Goal: Information Seeking & Learning: Learn about a topic

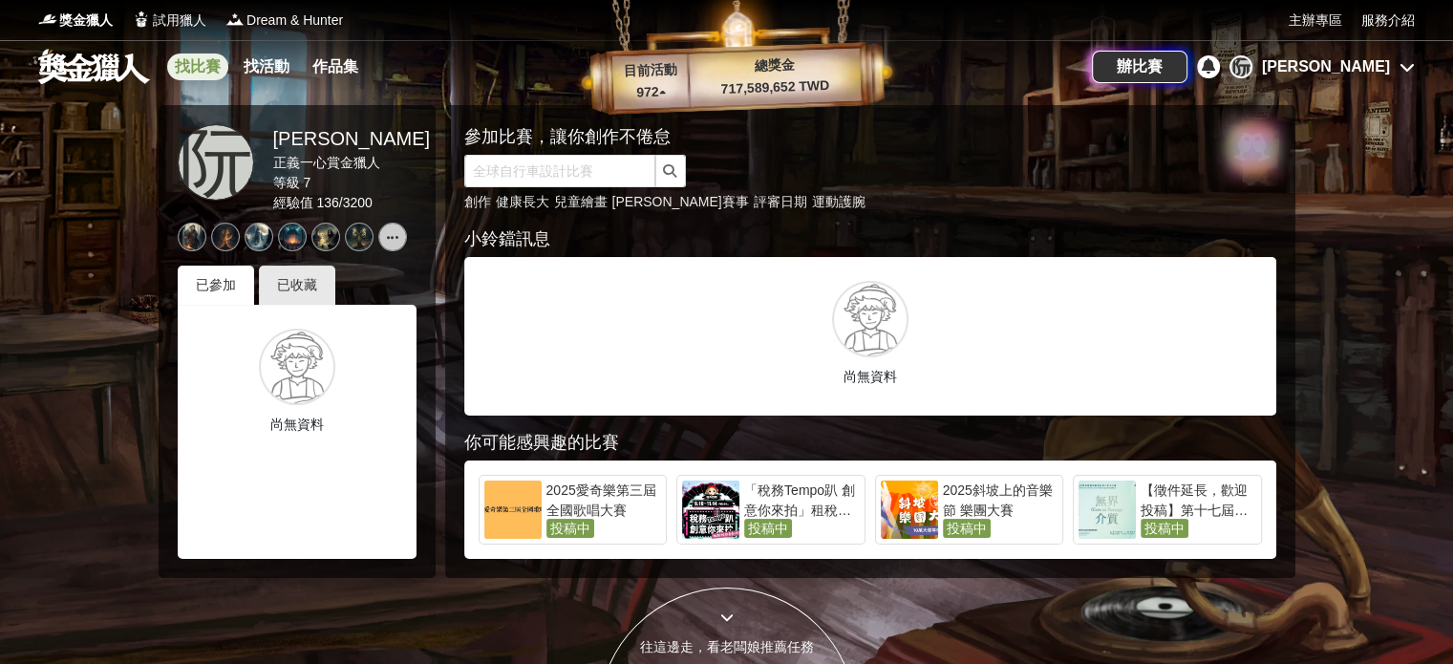
click at [201, 72] on link "找比賽" at bounding box center [197, 67] width 61 height 27
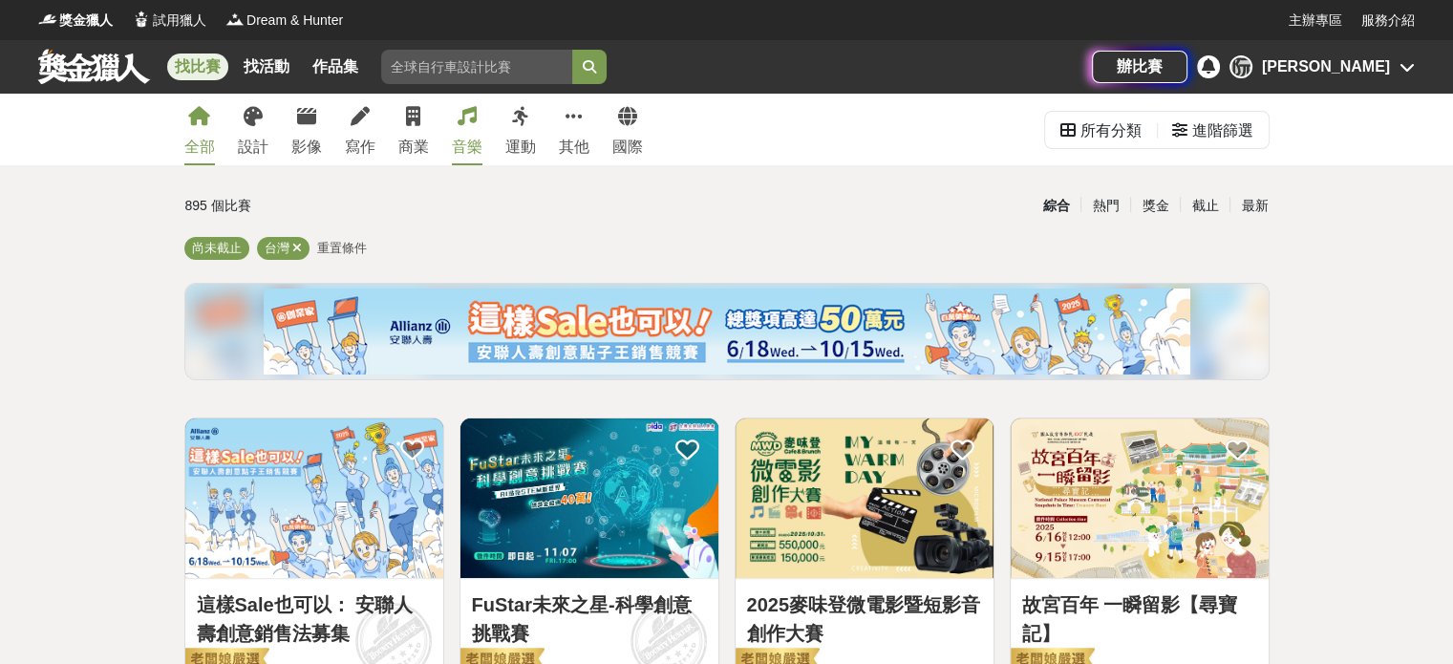
click at [466, 139] on div "音樂" at bounding box center [467, 147] width 31 height 23
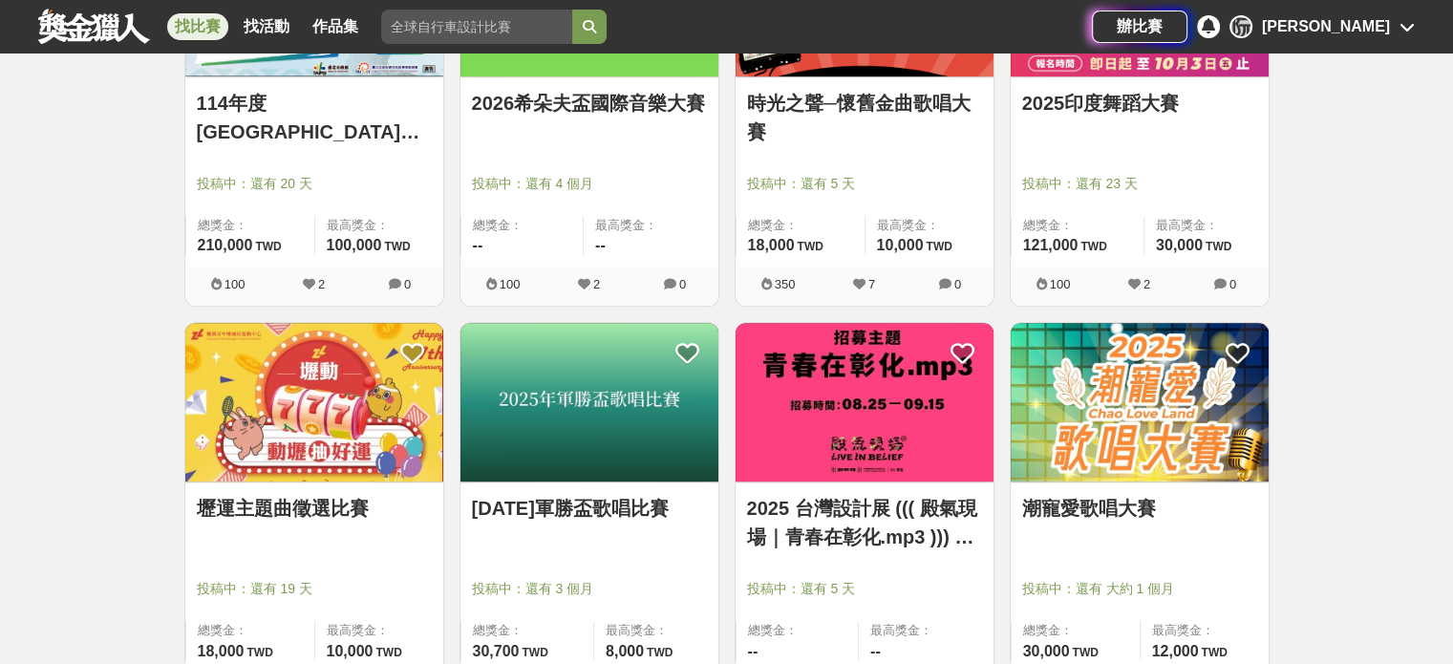
scroll to position [1720, 0]
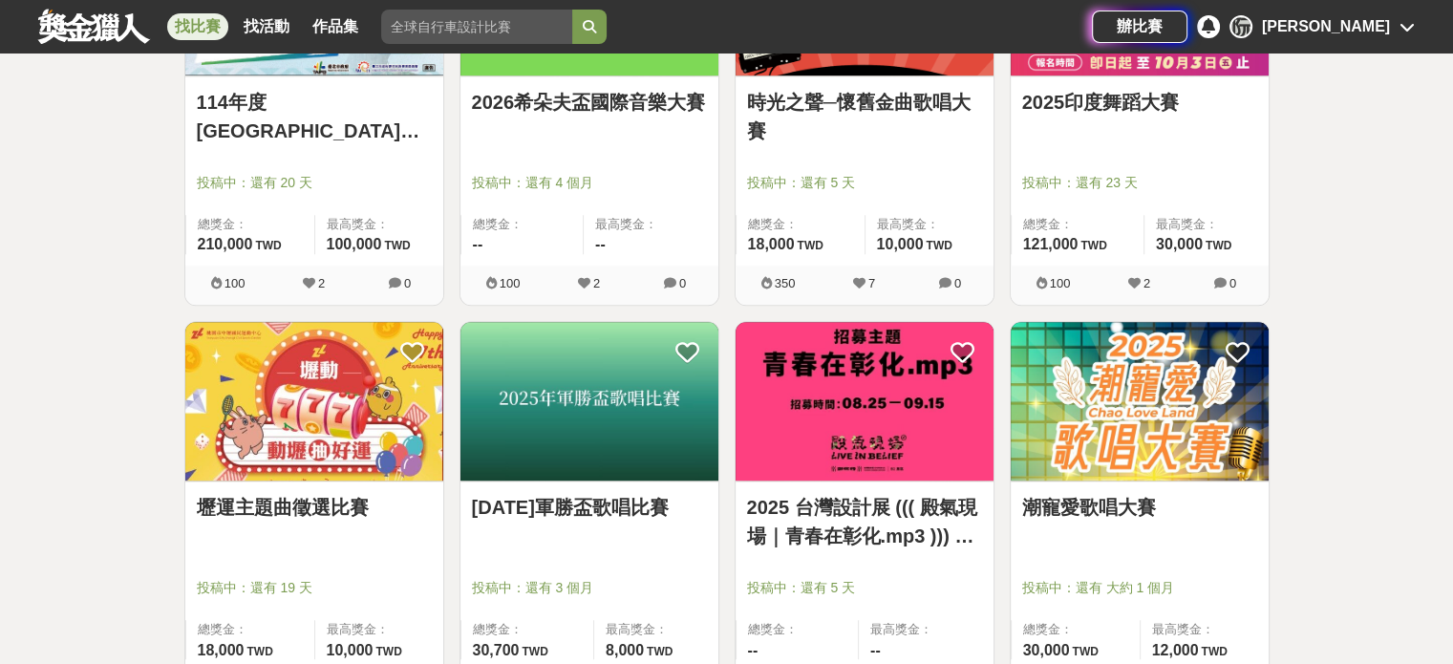
click at [290, 446] on img at bounding box center [314, 402] width 258 height 160
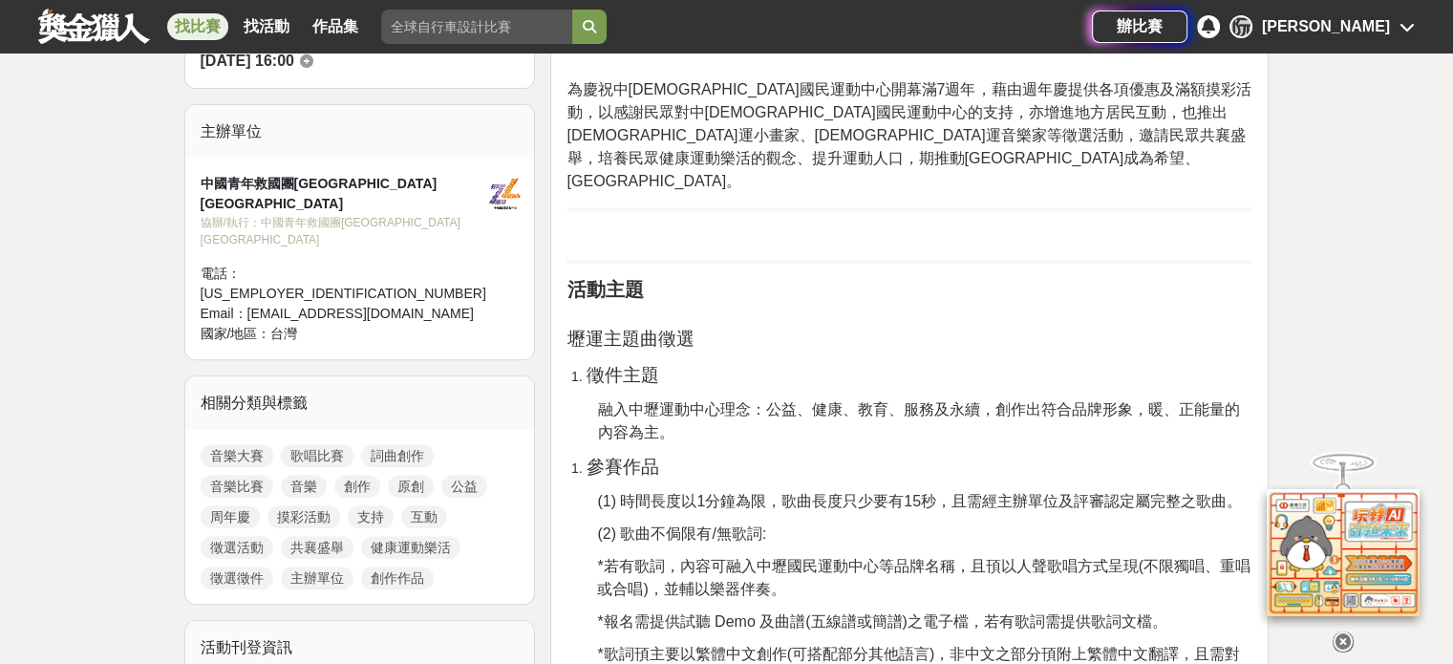
scroll to position [669, 0]
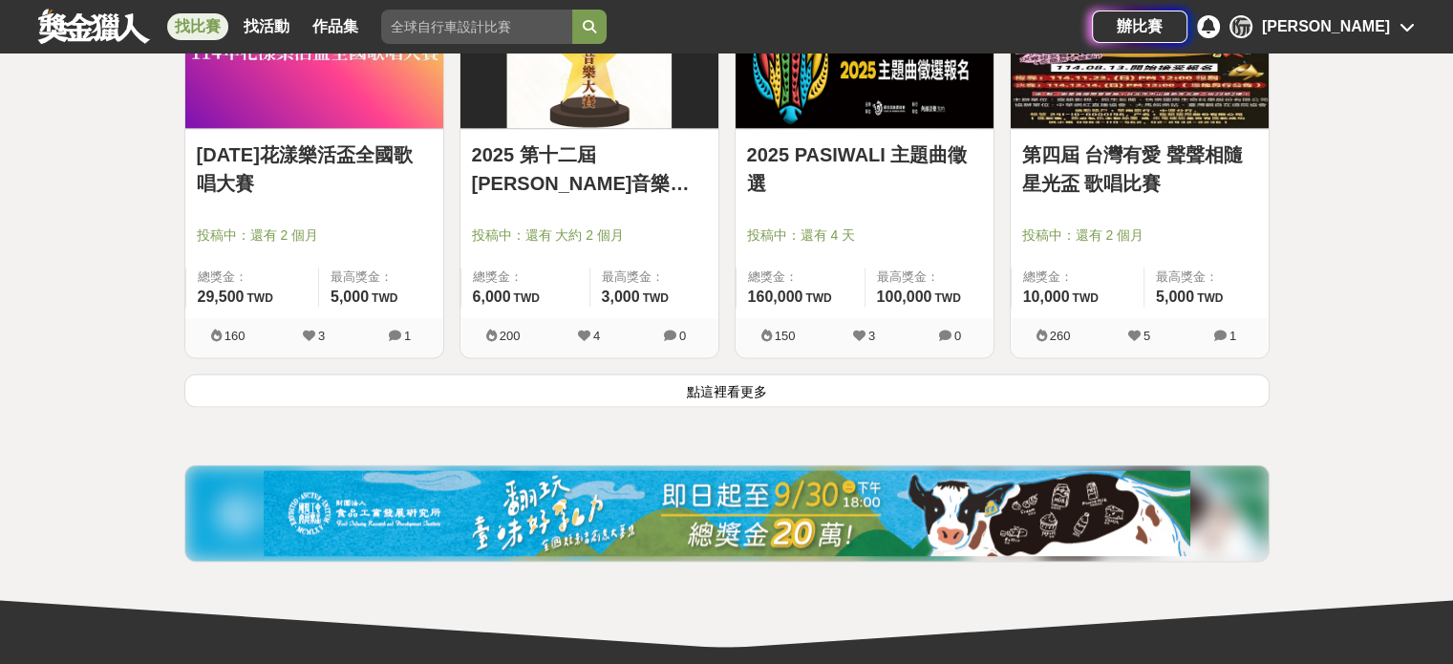
scroll to position [2484, 0]
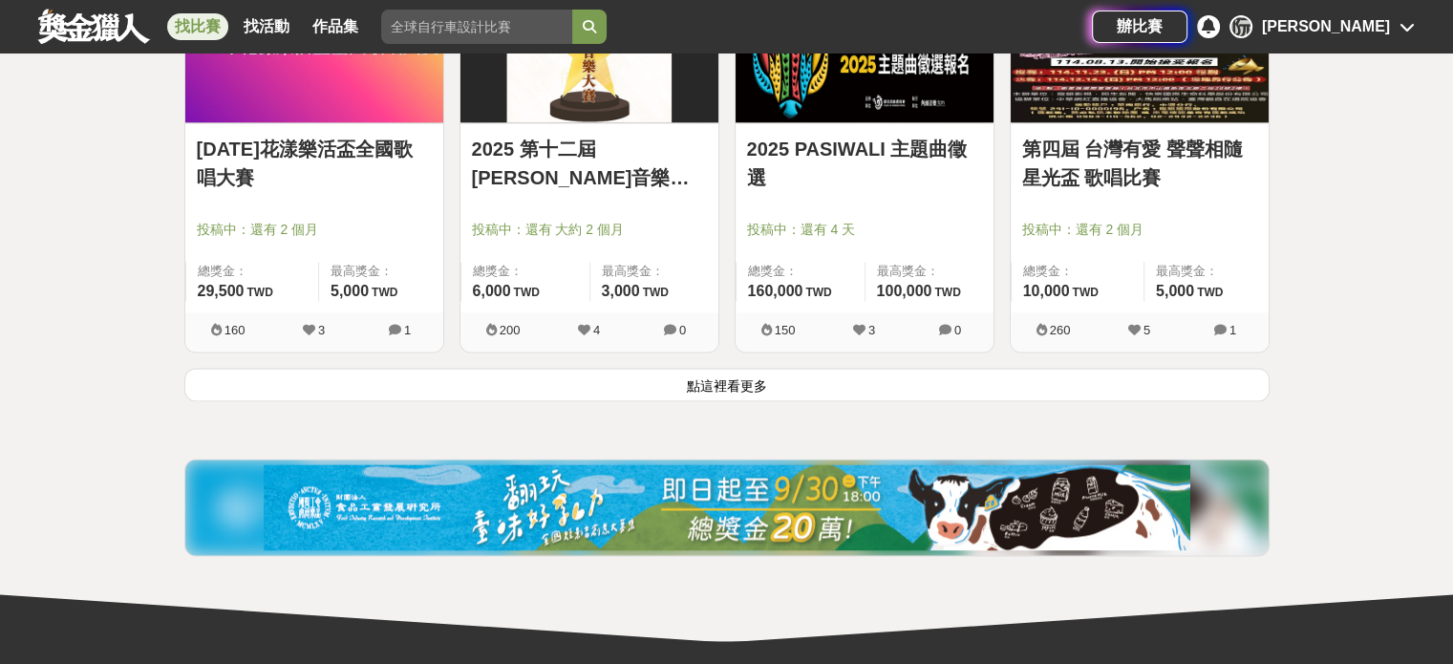
click at [713, 383] on button "點這裡看更多" at bounding box center [726, 384] width 1085 height 33
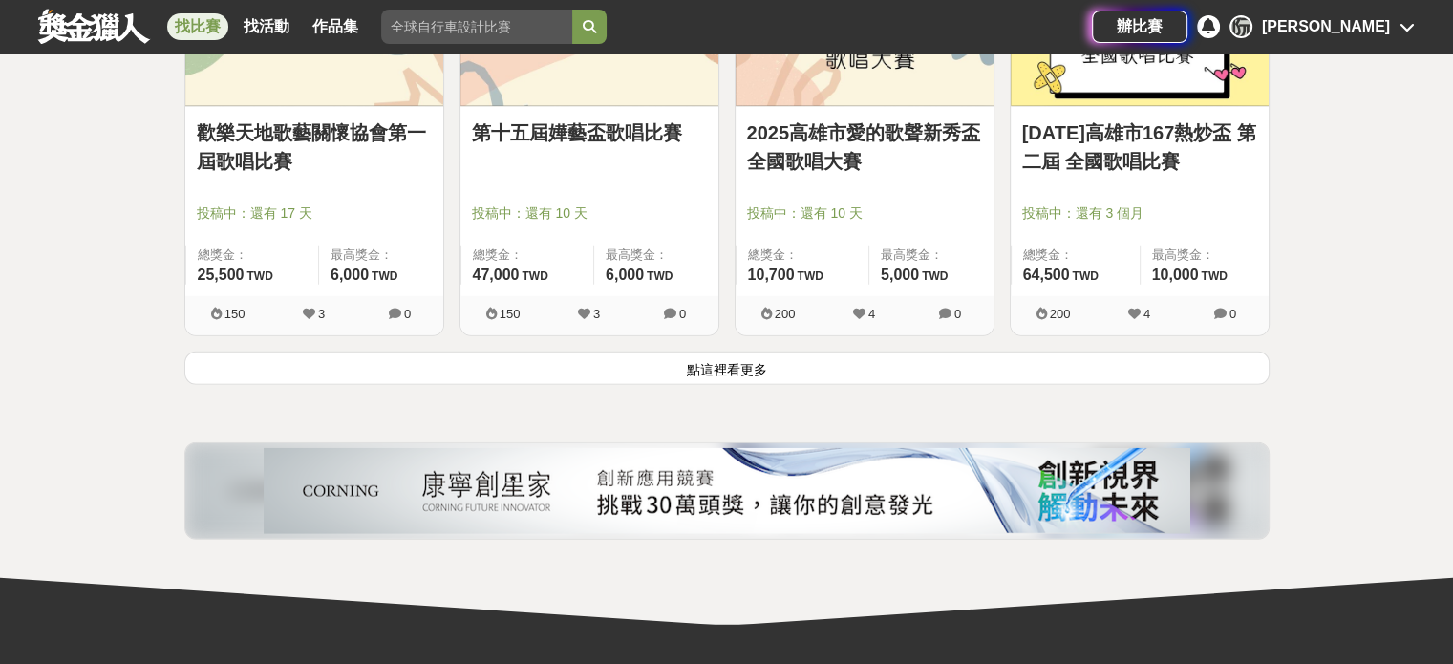
scroll to position [4969, 0]
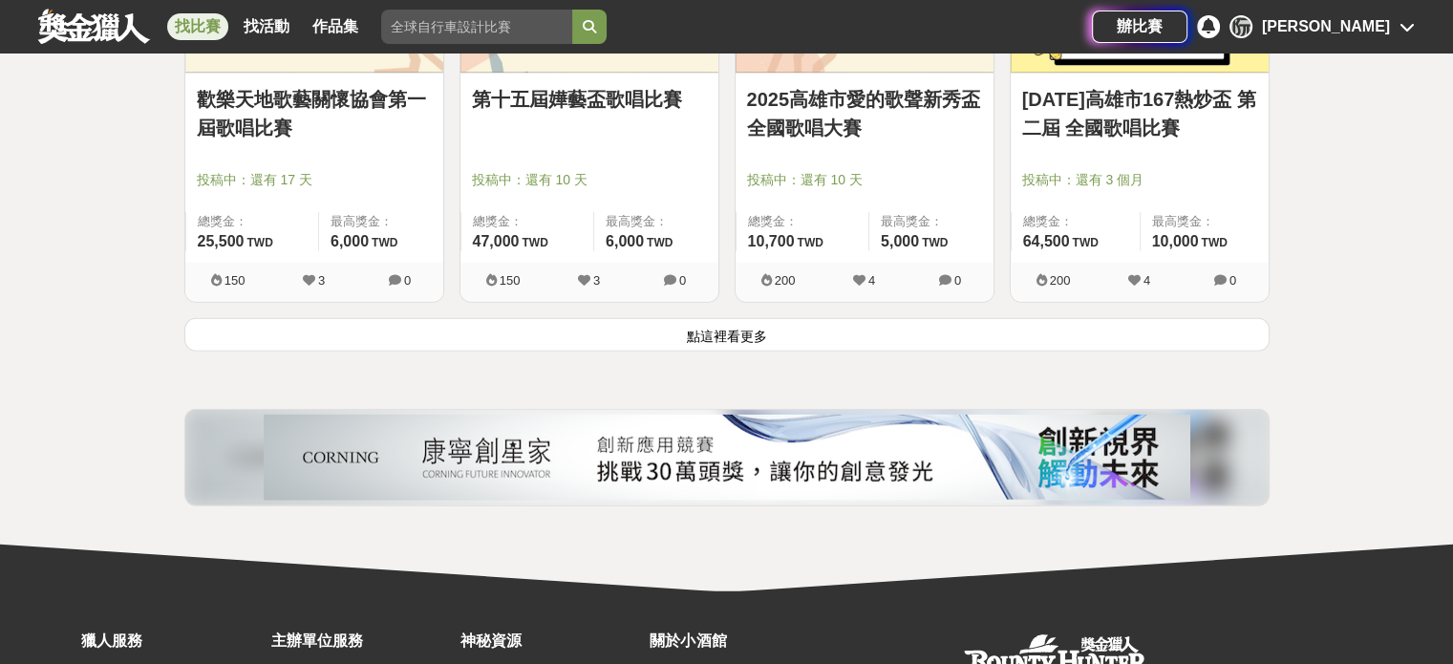
click at [729, 334] on button "點這裡看更多" at bounding box center [726, 334] width 1085 height 33
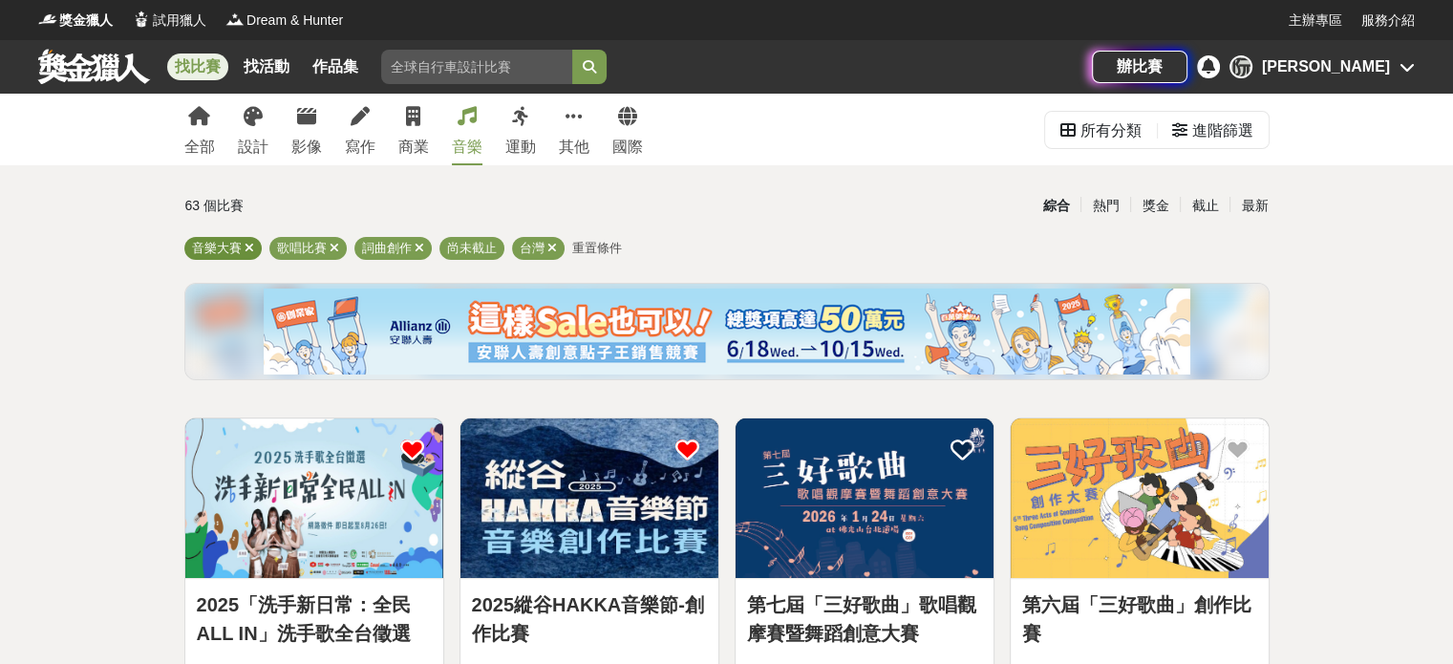
click at [249, 251] on icon at bounding box center [250, 248] width 10 height 12
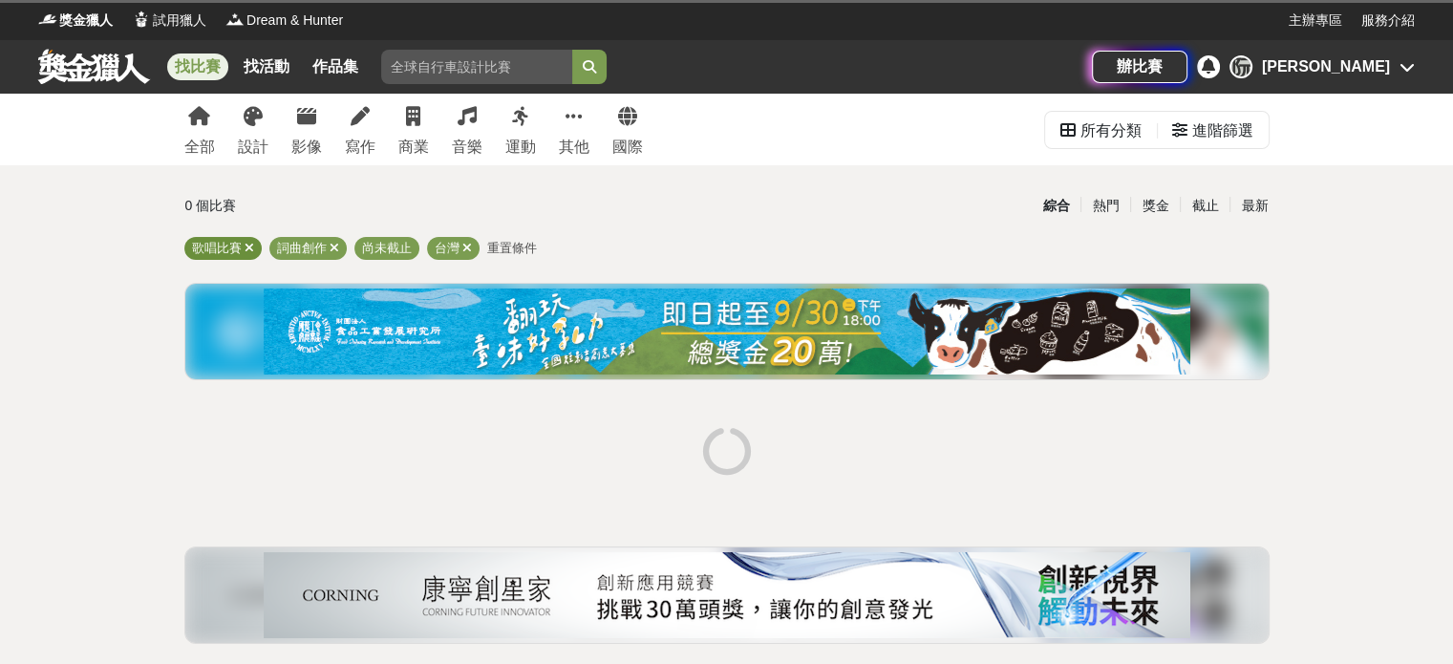
click at [250, 248] on icon at bounding box center [250, 248] width 10 height 12
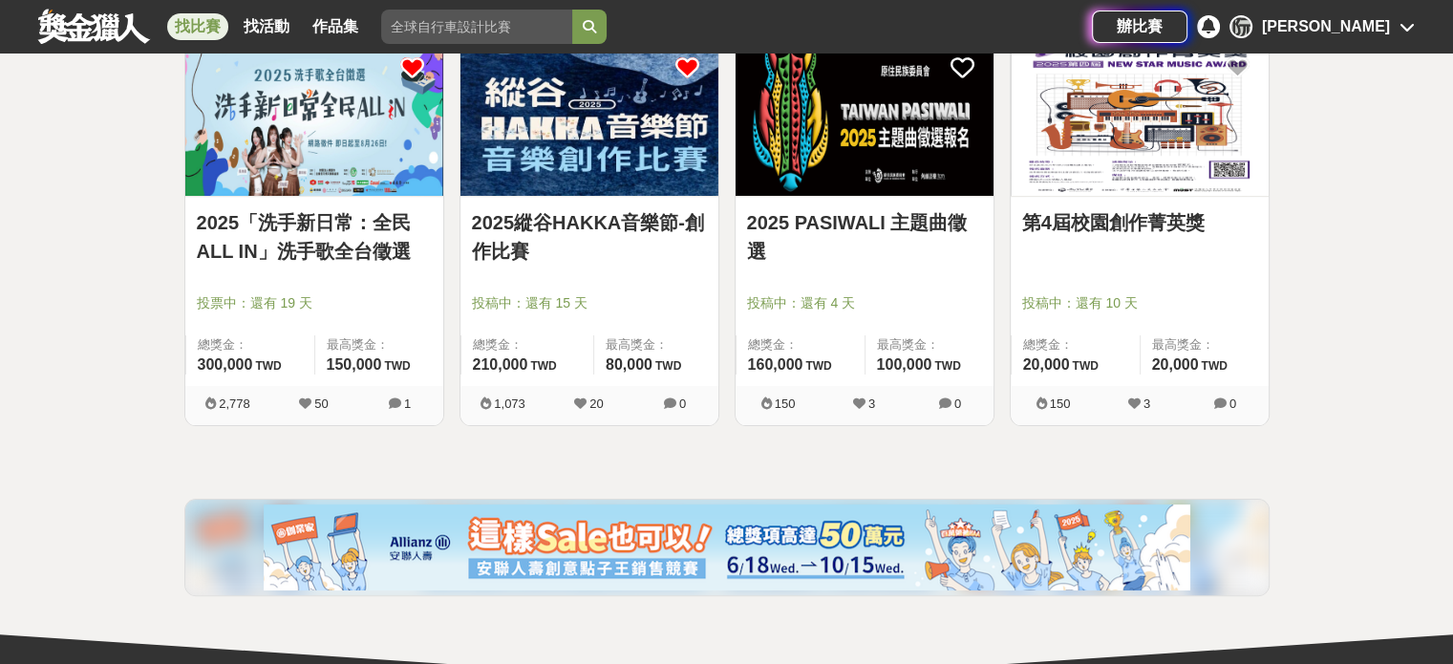
scroll to position [96, 0]
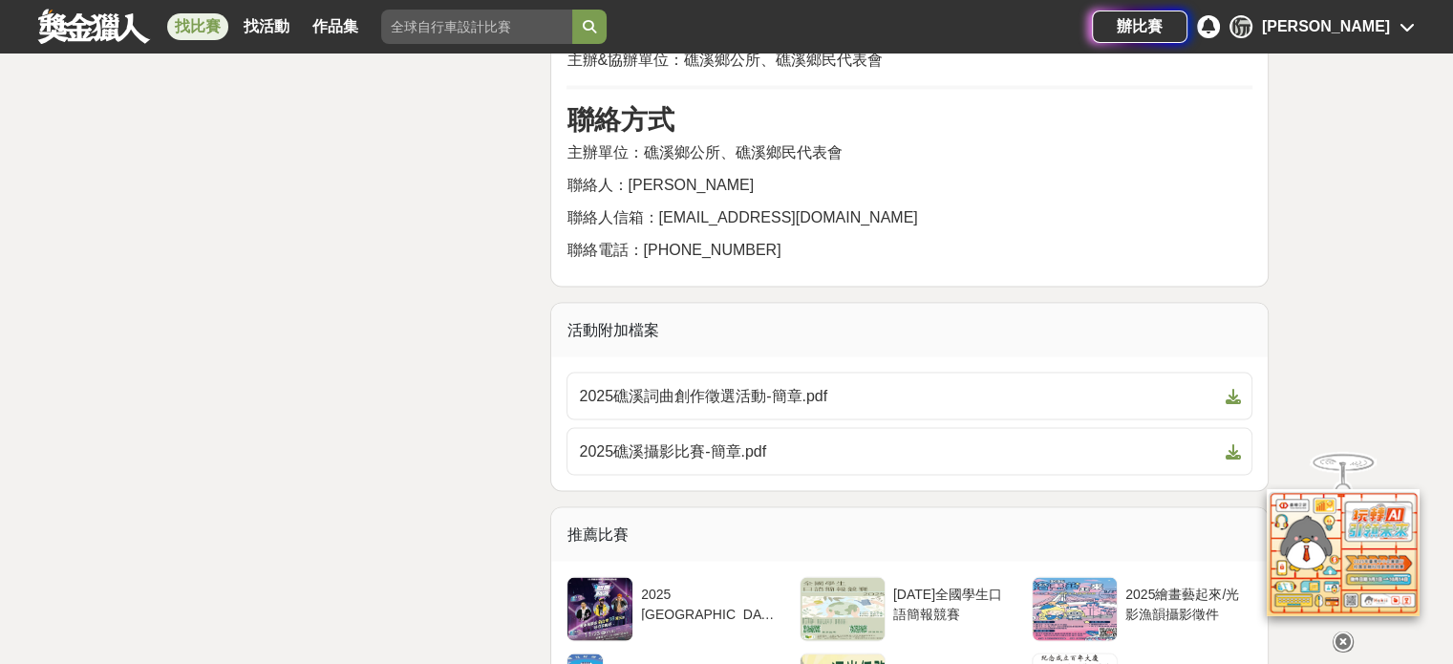
scroll to position [3918, 0]
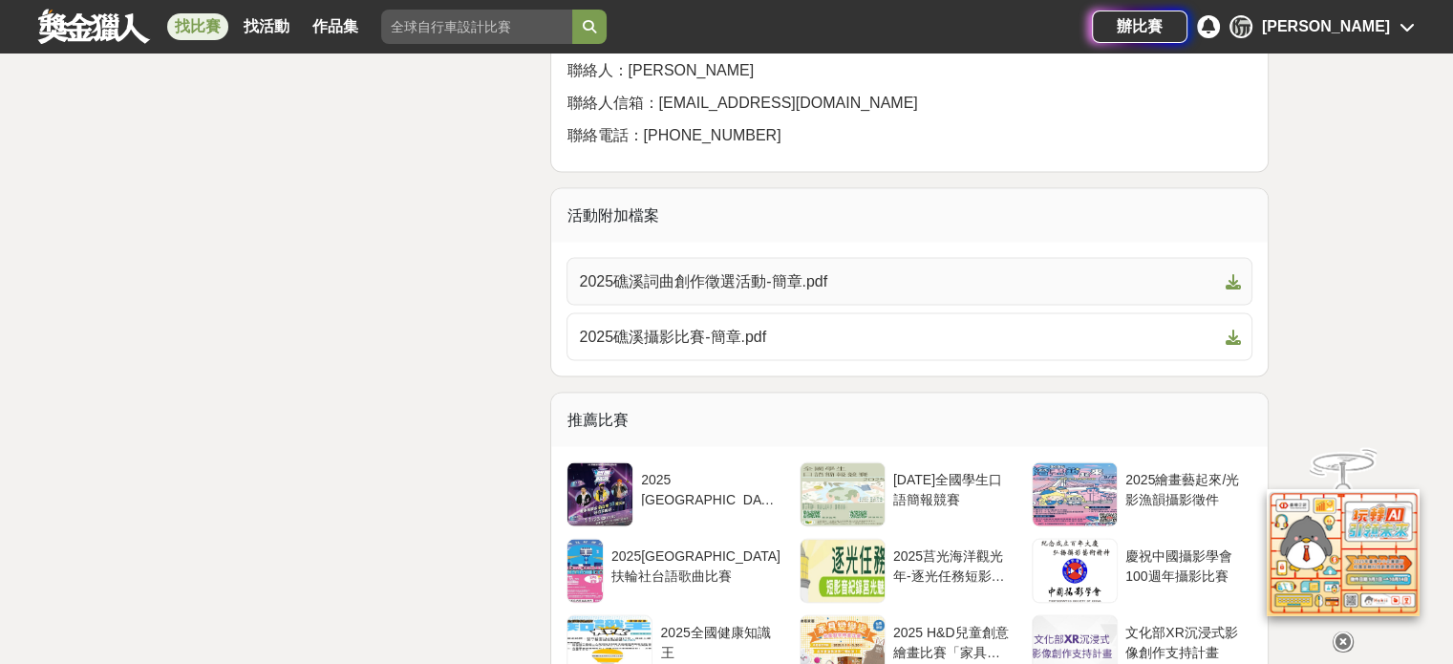
click at [1009, 270] on span "2025礁溪詞曲創作徵選活動-簡章.pdf" at bounding box center [898, 281] width 638 height 23
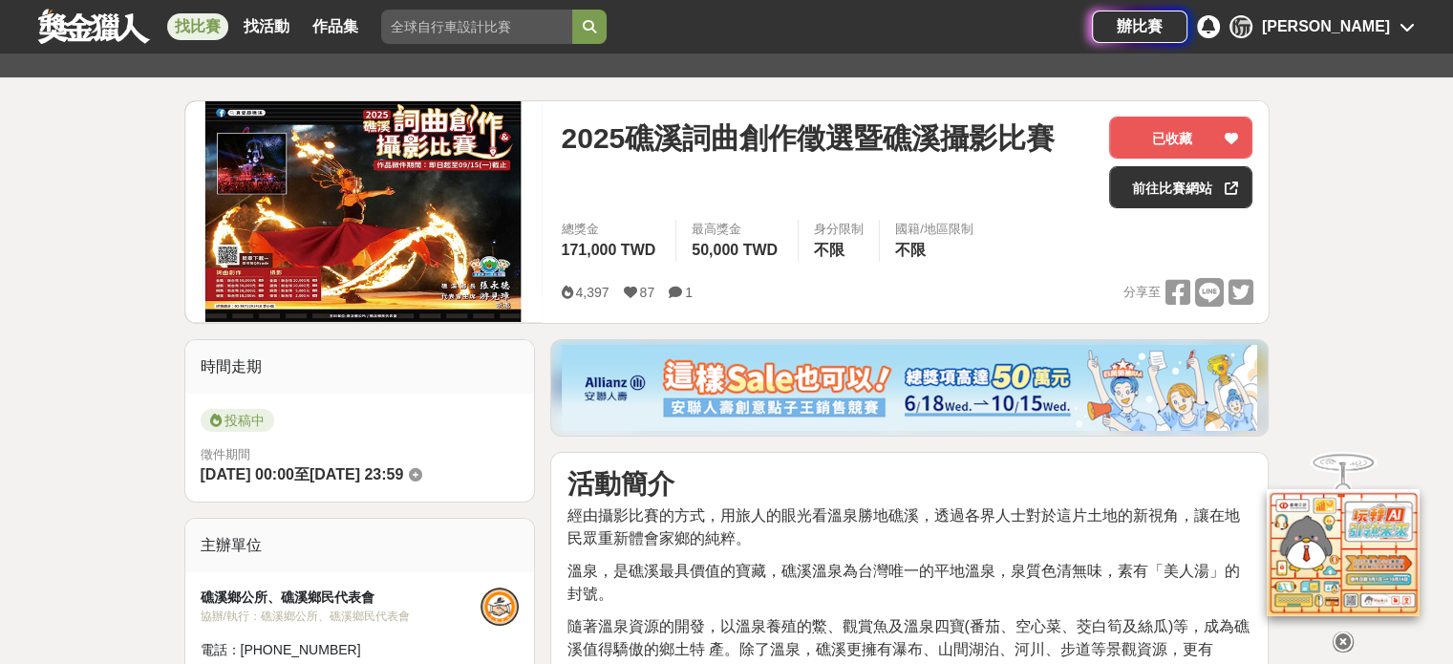
scroll to position [0, 0]
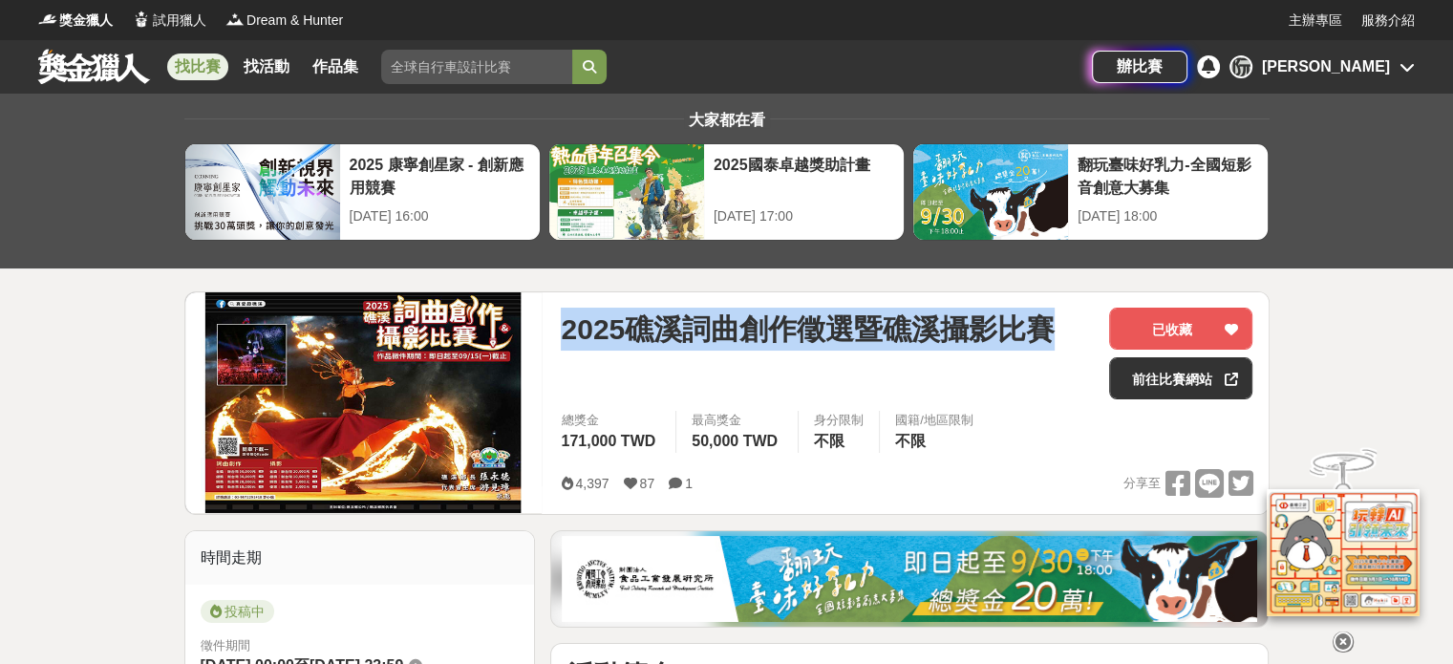
drag, startPoint x: 566, startPoint y: 328, endPoint x: 1044, endPoint y: 326, distance: 478.7
click at [1044, 326] on span "2025礁溪詞曲創作徵選暨礁溪攝影比賽" at bounding box center [808, 329] width 494 height 43
copy span "2025礁溪詞曲創作徵選暨礁溪攝影比賽"
